Goal: Complete application form

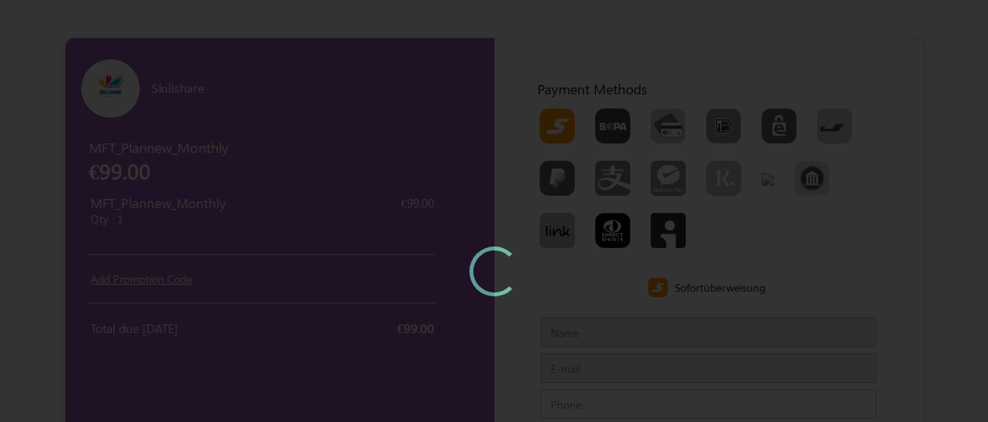
type input "MFTTestCustomerSep"
type input "[EMAIL_ADDRESS][DOMAIN_NAME]"
type input "7373968085"
type input "[PERSON_NAME][GEOGRAPHIC_DATA]"
type input "600073600100"
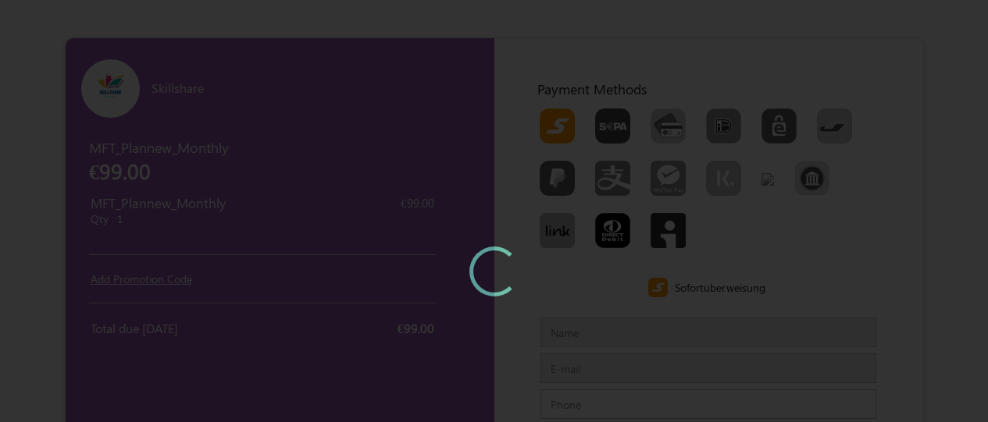
type input "Chennaichennai"
type input "IndiaIndia"
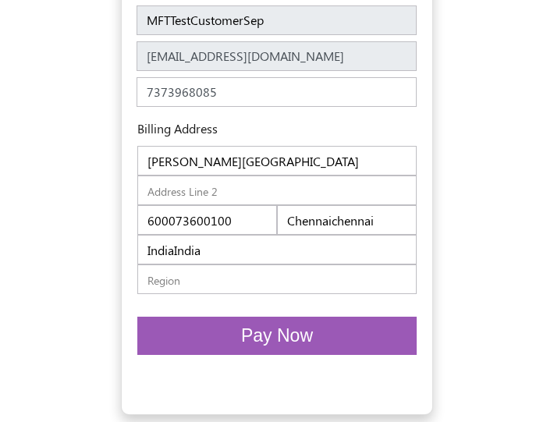
scroll to position [568, 0]
